Goal: Task Accomplishment & Management: Complete application form

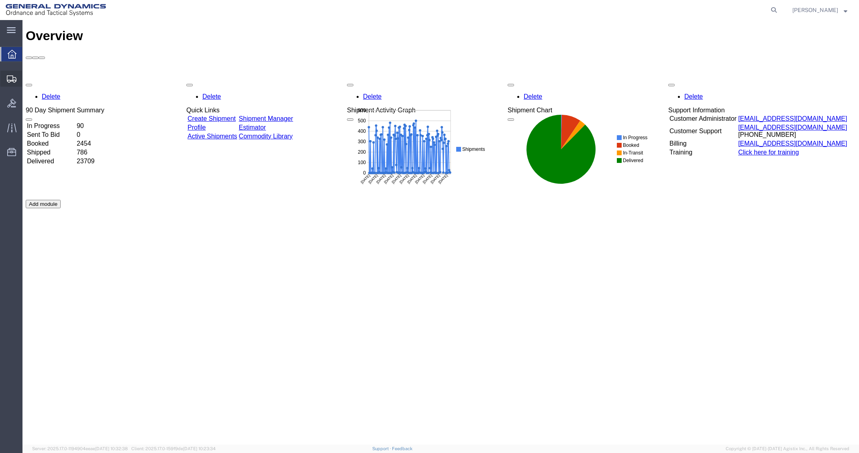
click at [0, 0] on span "Create Shipment" at bounding box center [0, 0] width 0 height 0
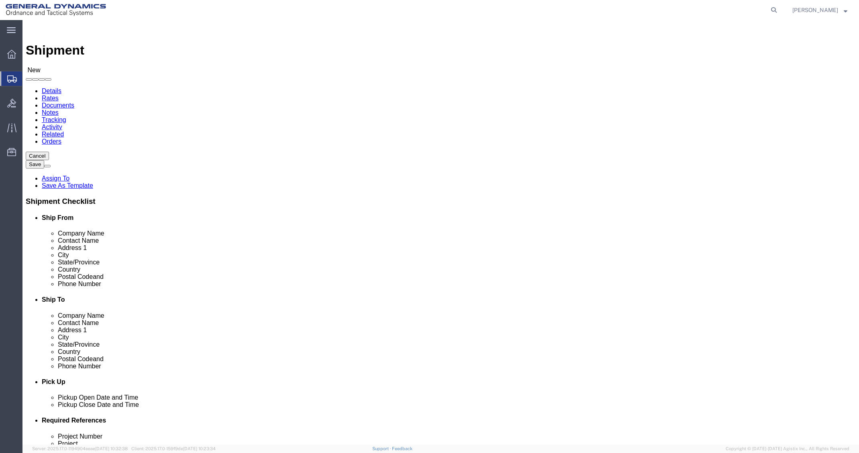
select select
select select "MYPROFILE"
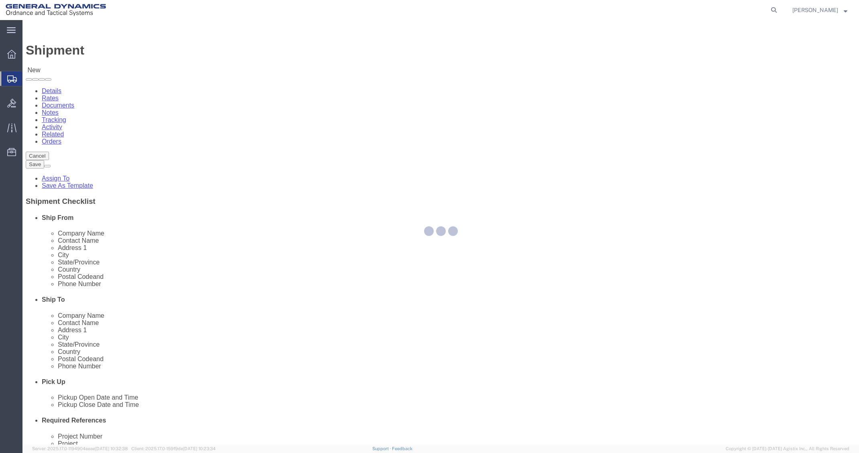
select select "FL"
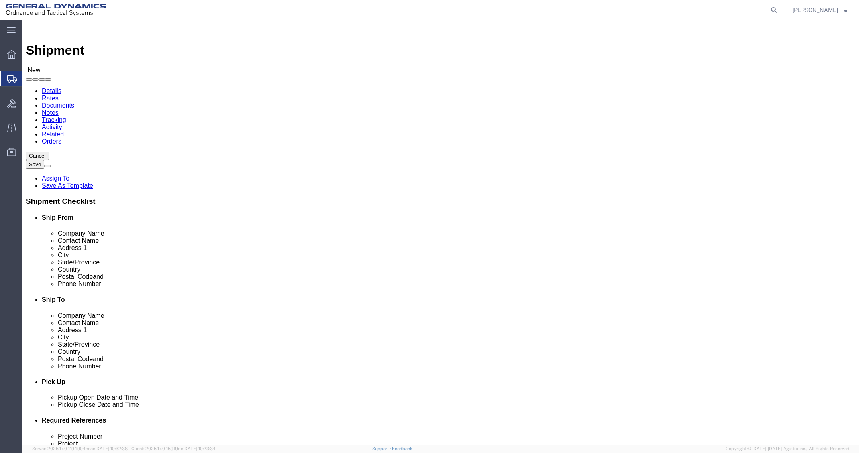
click input "text"
type input "[PERSON_NAME]"
click input "text"
paste input "[STREET_ADDRESS][PERSON_NAME]"
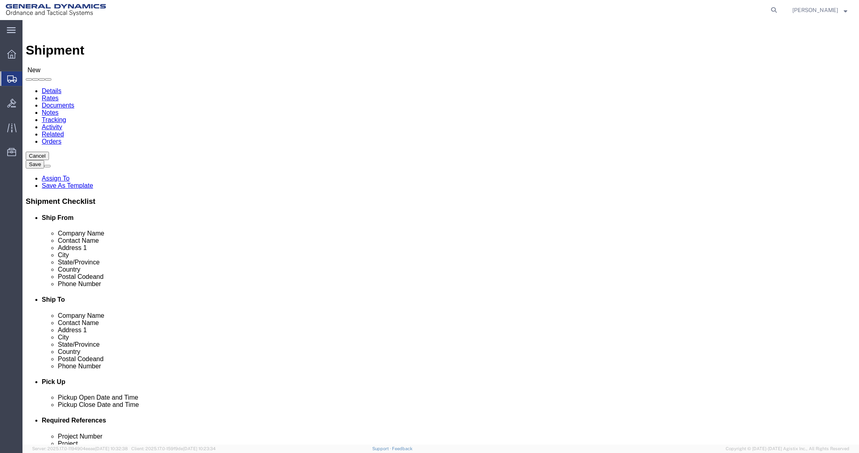
type input "[STREET_ADDRESS][PERSON_NAME]"
click input "text"
paste input "Westerly"
type input "Westerly"
click input "Postal Code"
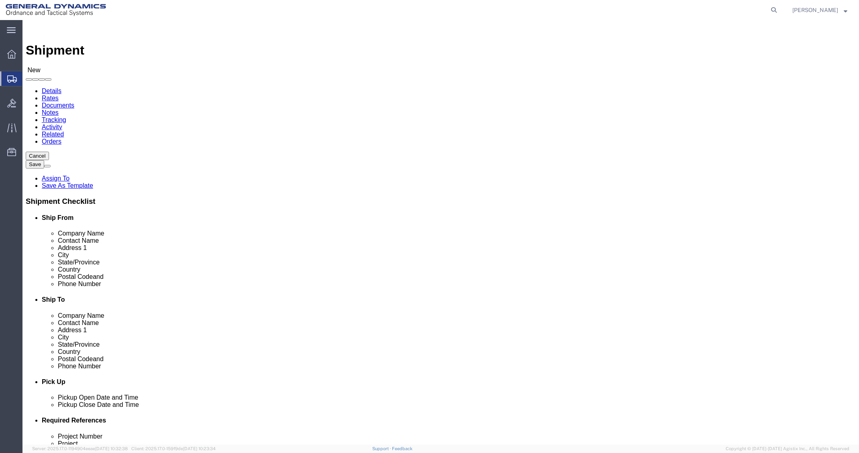
paste input "02891"
type input "02891"
click input "text"
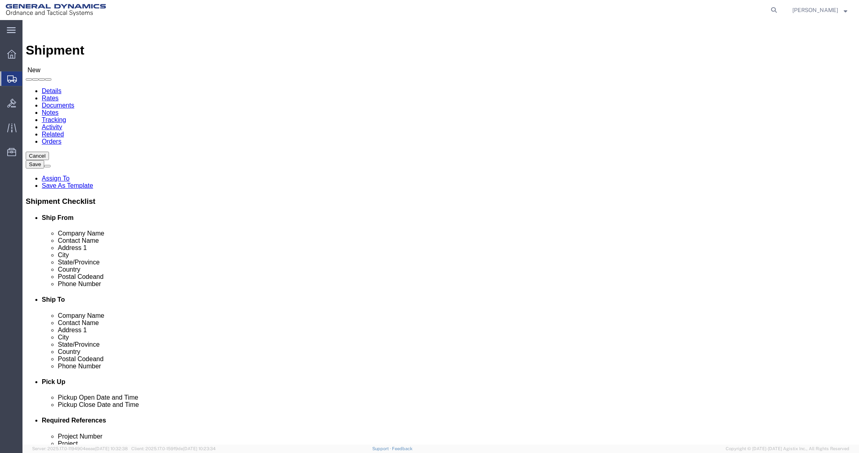
type input "[PHONE_NUMBER]"
click input "text"
drag, startPoint x: 576, startPoint y: 220, endPoint x: 551, endPoint y: 245, distance: 35.8
click div "Location My Profile Location GD-OTS [GEOGRAPHIC_DATA] (Commerce) GD-OTS [GEOGRA…"
click input "text"
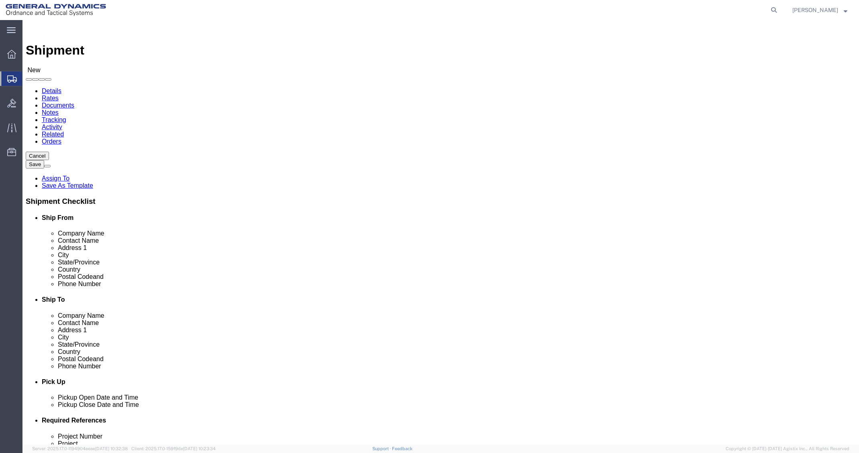
paste input "[PERSON_NAME][EMAIL_ADDRESS][DOMAIN_NAME]"
type input "[PERSON_NAME][EMAIL_ADDRESS][DOMAIN_NAME]"
click input "checkbox"
checkbox input "true"
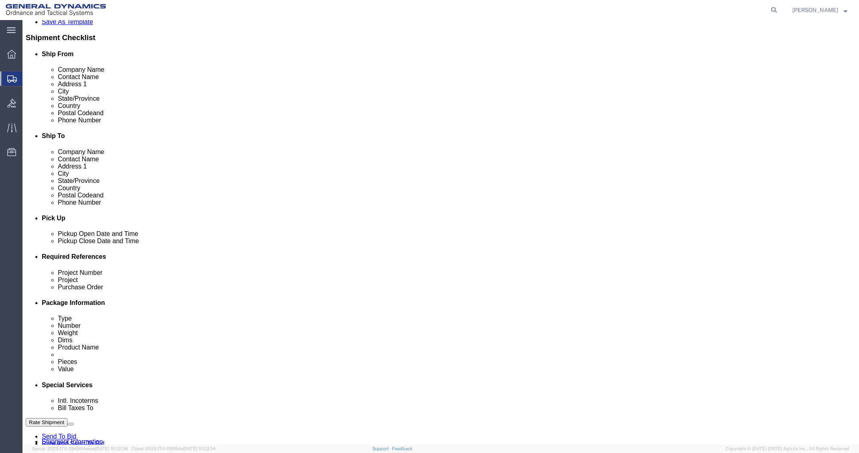
scroll to position [265, 0]
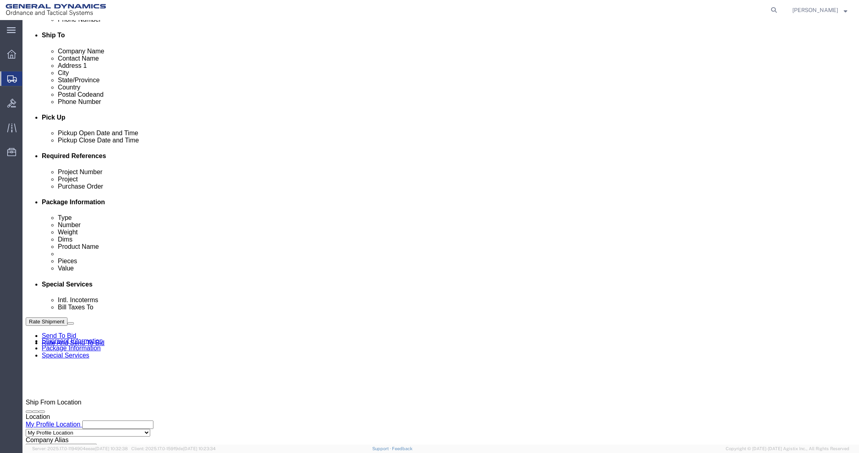
click button "Continue"
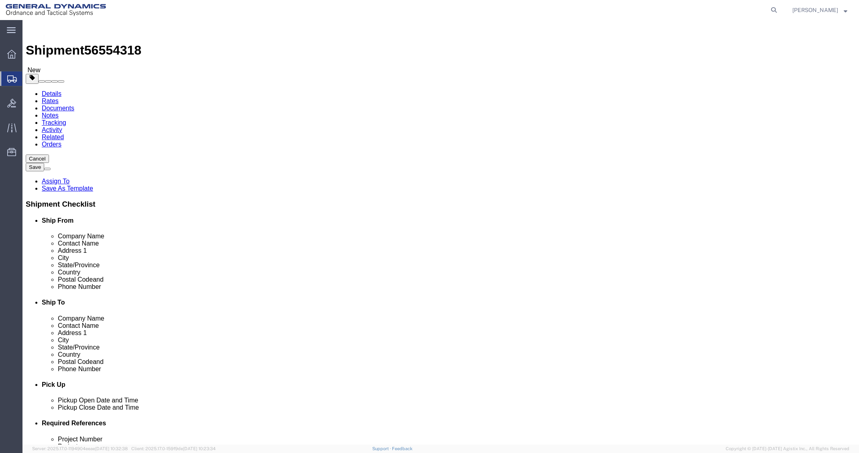
click select "Select Bale(s) Basket(s) Bolt(s) Bottle(s) Buckets Bulk Bundle(s) Can(s) Cardbo…"
select select "ENV"
click select "Select Bale(s) Basket(s) Bolt(s) Bottle(s) Buckets Bulk Bundle(s) Can(s) Cardbo…"
type input "9.50"
type input "12.50"
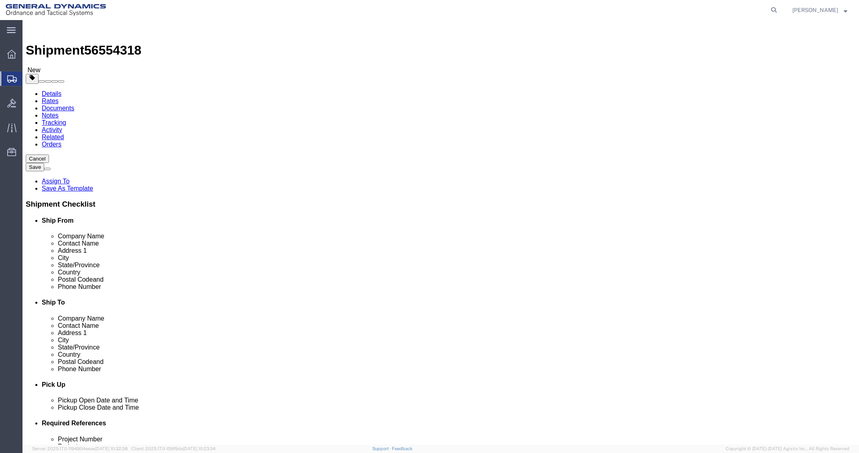
type input "0.25"
type input "1"
click link "Add Content"
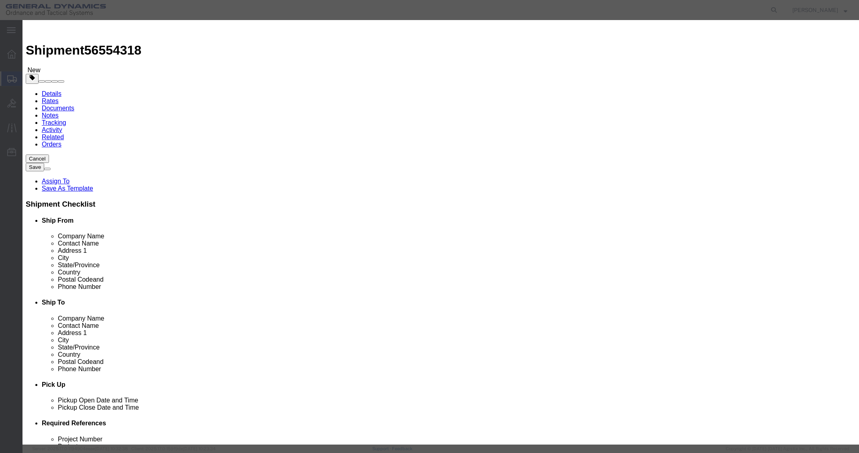
click input "text"
type input "chk"
click input "0"
type input "1"
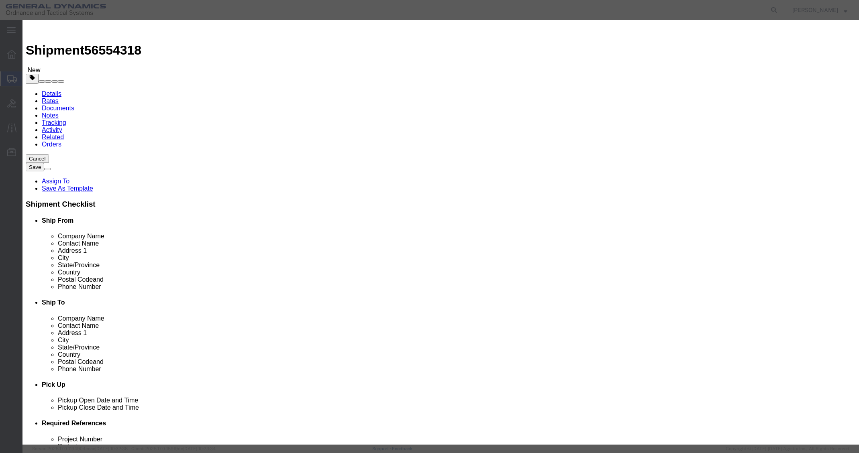
click button "Save & Close"
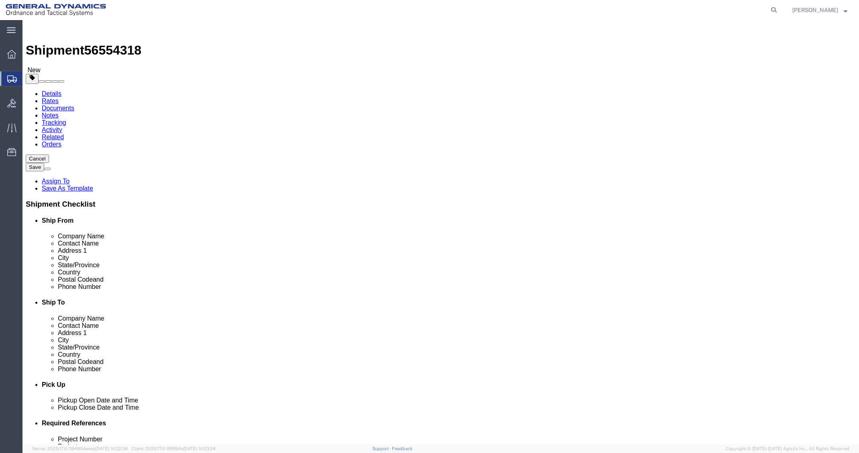
click button "Rate Shipment"
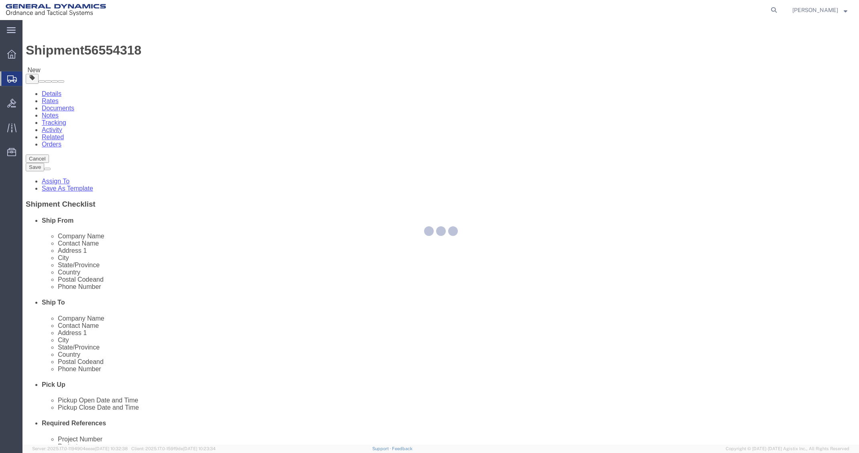
select select "307"
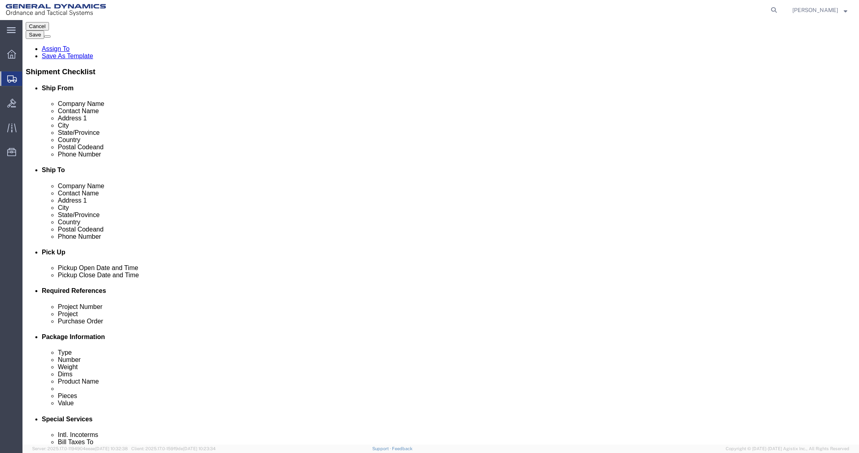
scroll to position [161, 0]
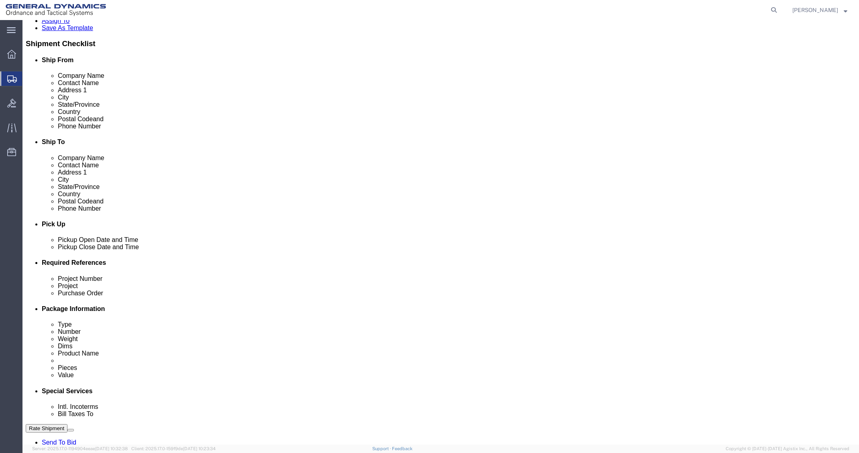
click input "text"
type input "001"
type input "002"
type input "003"
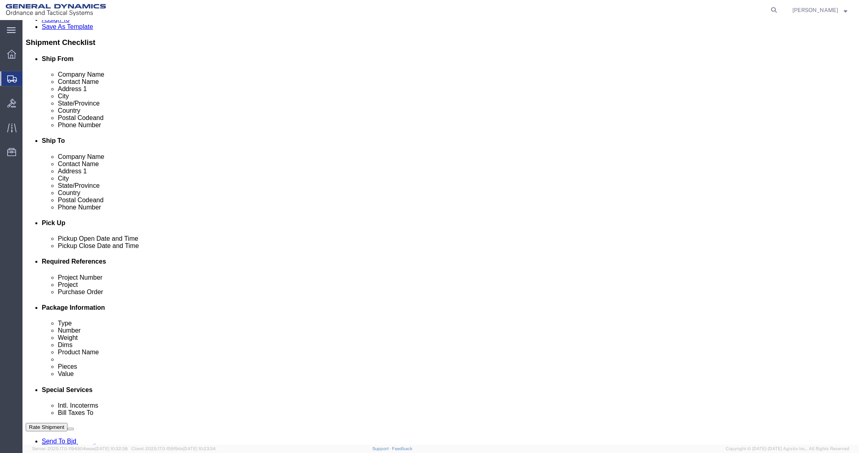
click button "Rate Shipment"
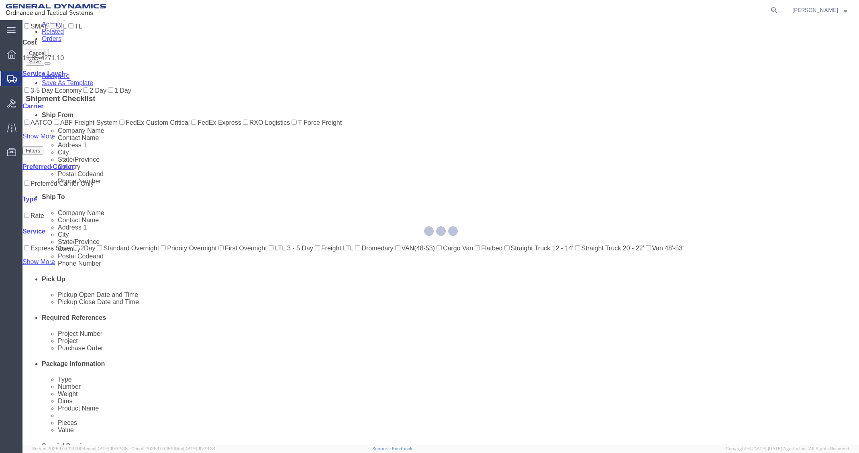
scroll to position [0, 0]
